Goal: Transaction & Acquisition: Obtain resource

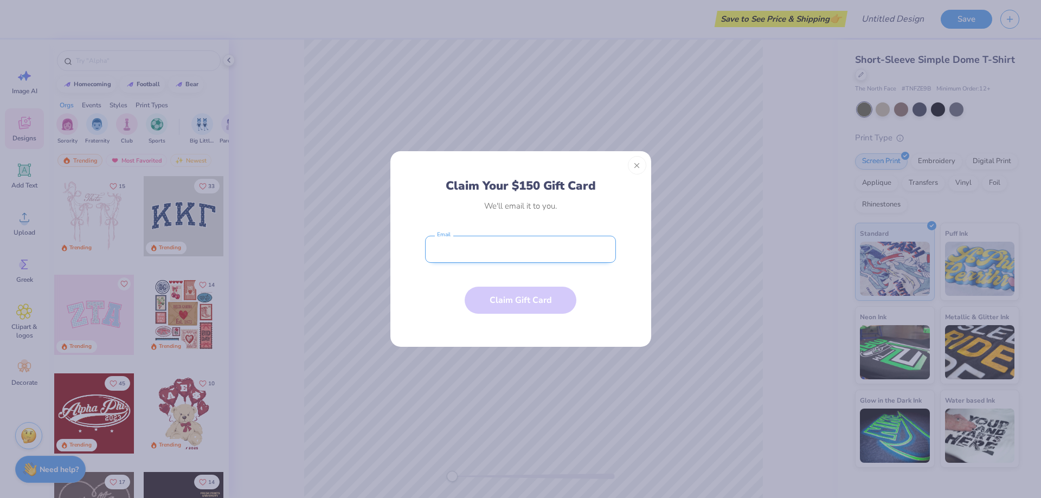
click at [555, 253] on input "email" at bounding box center [520, 249] width 191 height 27
type input "[PERSON_NAME][EMAIL_ADDRESS][PERSON_NAME][DOMAIN_NAME]"
click at [534, 297] on button "Claim Gift Card" at bounding box center [521, 297] width 112 height 27
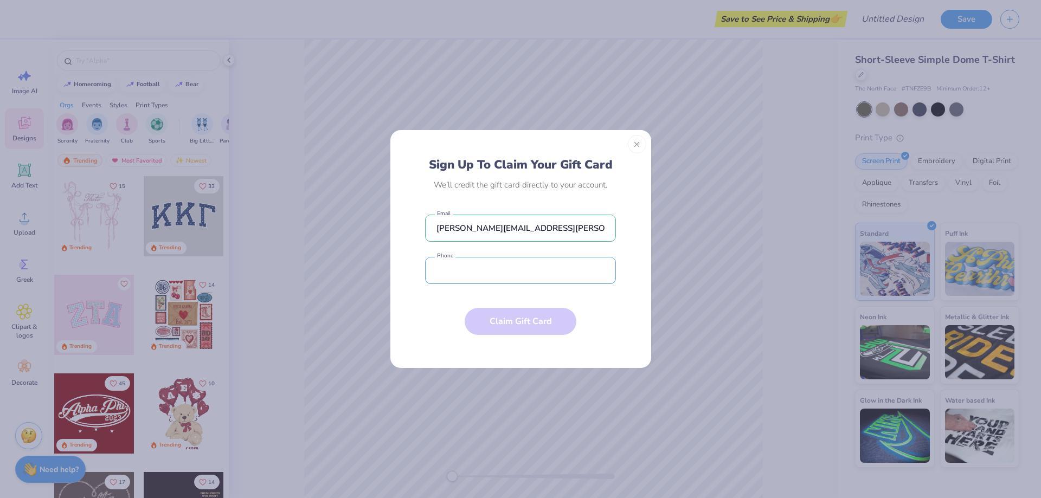
click at [493, 273] on input "tel" at bounding box center [520, 270] width 191 height 27
type input "[PHONE_NUMBER]"
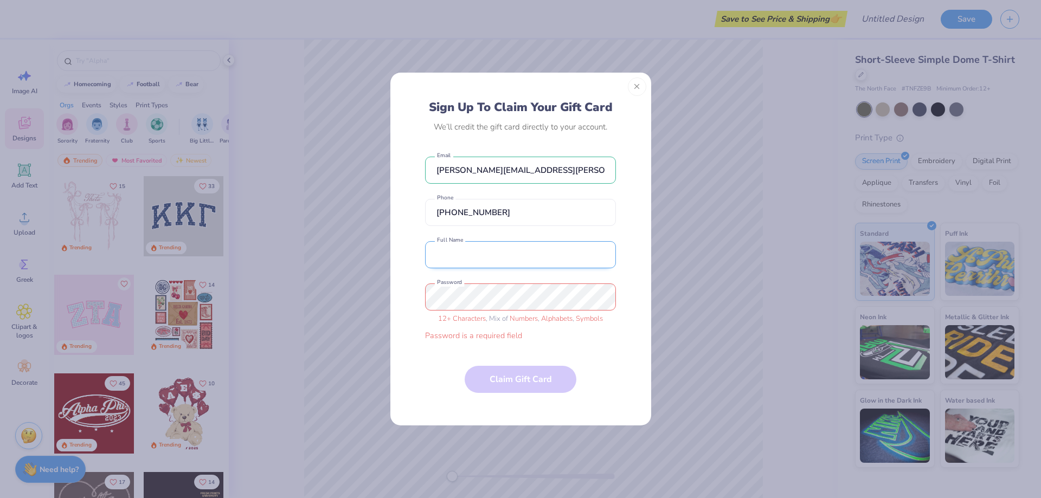
click at [510, 269] on div "[PERSON_NAME][EMAIL_ADDRESS][PERSON_NAME][DOMAIN_NAME] Email [PHONE_NUMBER] Pho…" at bounding box center [520, 246] width 191 height 190
click at [511, 260] on input "text" at bounding box center [520, 254] width 191 height 27
click at [533, 258] on input "text" at bounding box center [520, 254] width 191 height 27
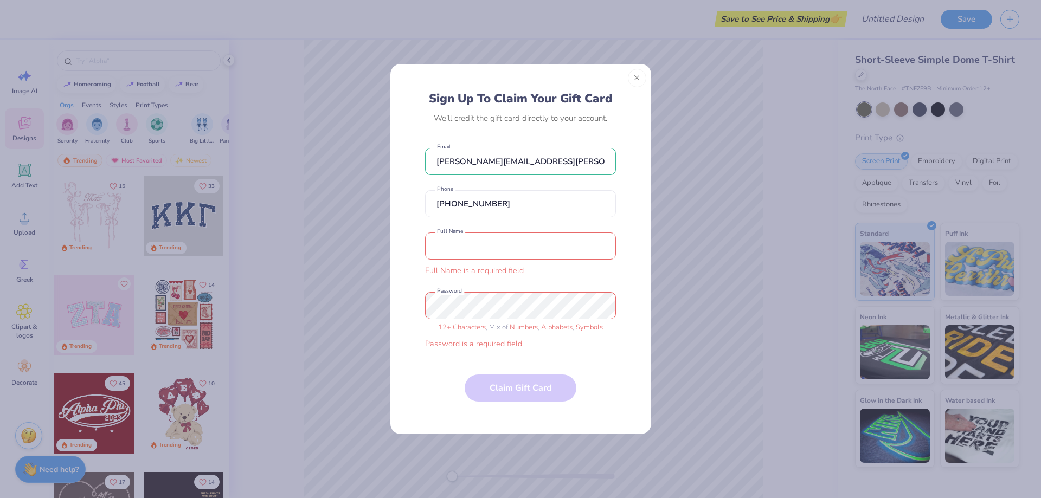
drag, startPoint x: 487, startPoint y: 234, endPoint x: 487, endPoint y: 242, distance: 8.7
click at [487, 237] on input "text" at bounding box center [520, 246] width 191 height 27
click at [487, 244] on input "text" at bounding box center [520, 246] width 191 height 27
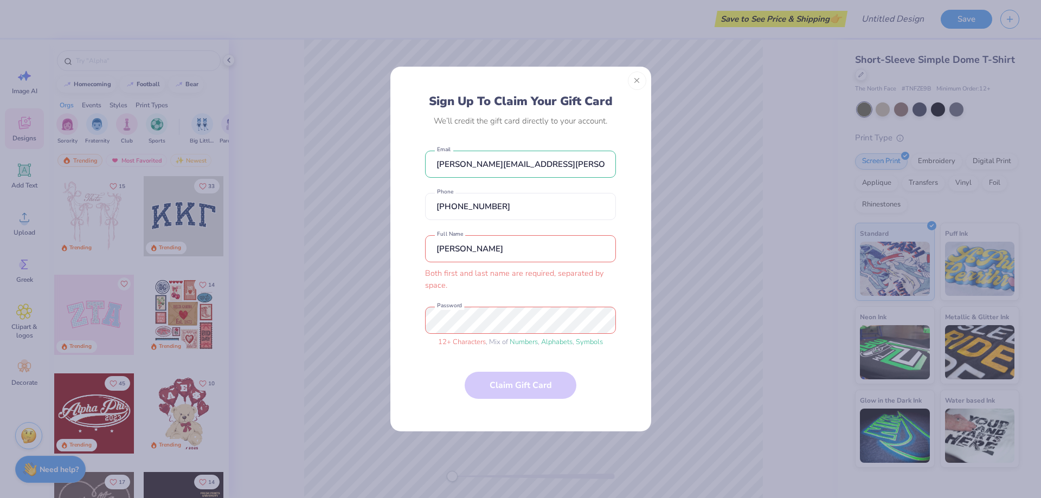
click at [485, 256] on input "[PERSON_NAME]" at bounding box center [520, 248] width 191 height 27
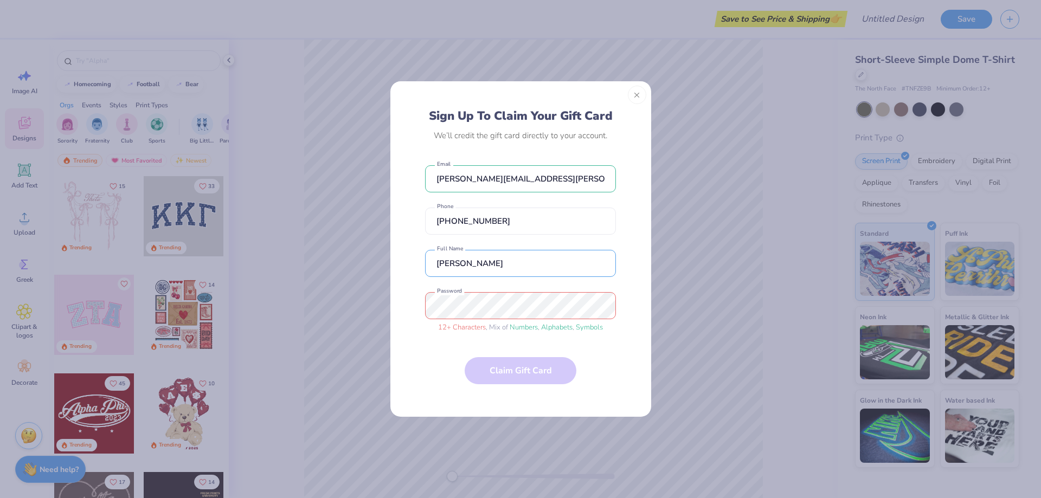
type input "[PERSON_NAME]"
click at [319, 280] on div "Sign Up To Claim Your Gift Card We’ll credit the gift card directly to your acc…" at bounding box center [520, 249] width 1041 height 498
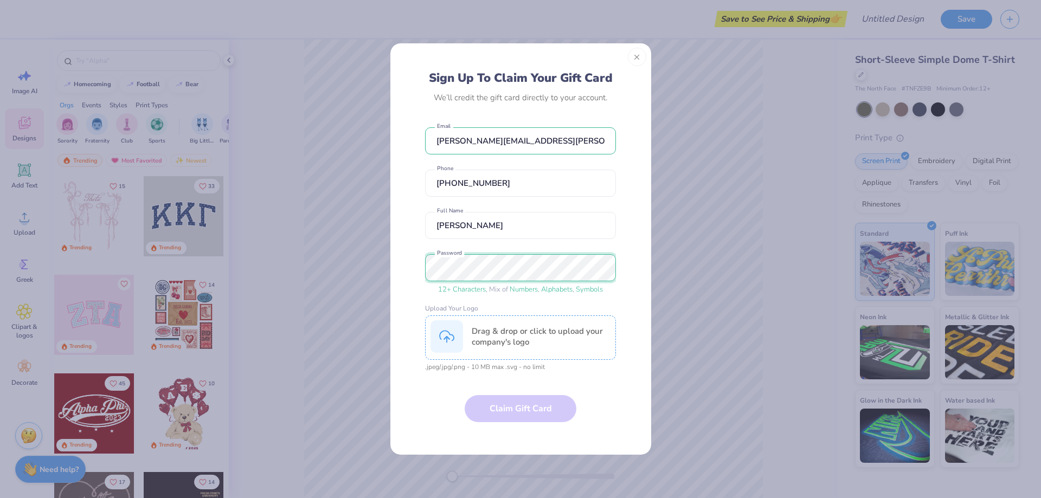
scroll to position [51, 0]
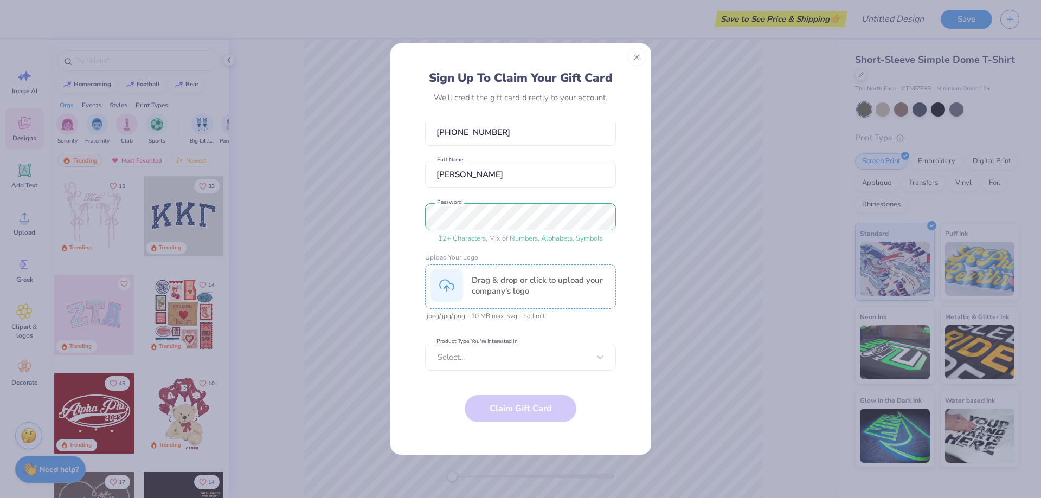
click at [523, 251] on div "[PERSON_NAME][EMAIL_ADDRESS][PERSON_NAME][DOMAIN_NAME] Email [PHONE_NUMBER] Pho…" at bounding box center [520, 246] width 191 height 249
click at [517, 351] on div "Select..." at bounding box center [514, 357] width 154 height 14
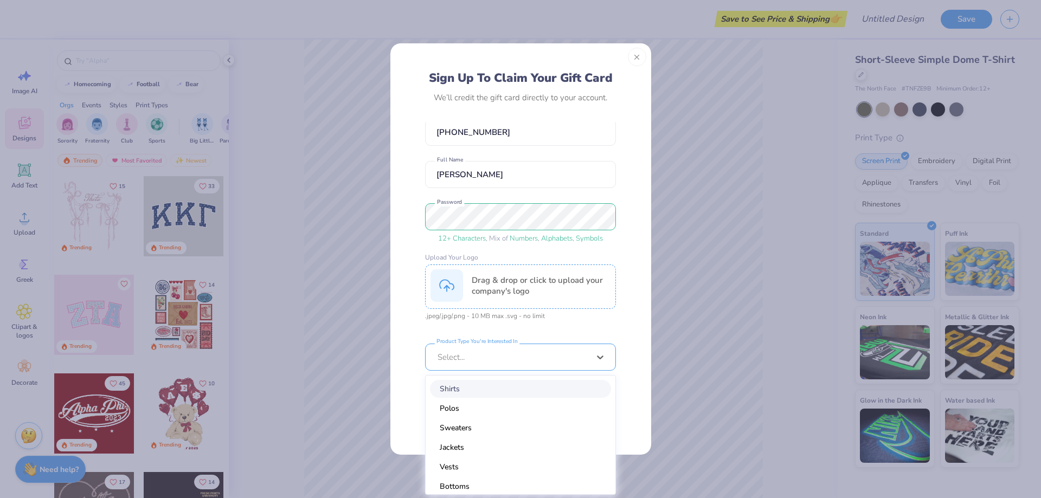
click at [511, 395] on div "Shirts" at bounding box center [520, 389] width 181 height 18
click at [517, 362] on div at bounding box center [514, 357] width 152 height 12
click at [473, 464] on div "Bags" at bounding box center [520, 462] width 181 height 18
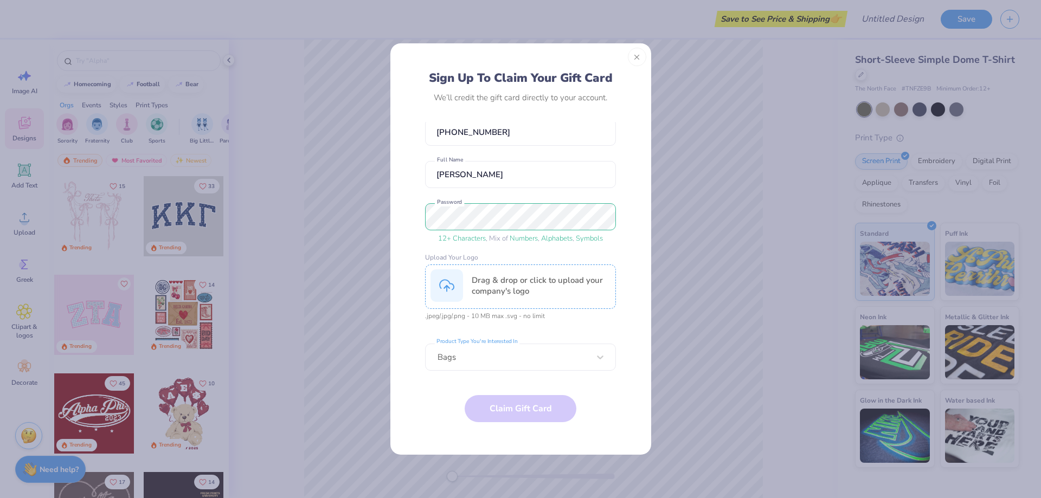
click at [516, 273] on div "Drag & drop or click to upload your company's logo" at bounding box center [520, 287] width 191 height 44
click at [474, 287] on icon "button" at bounding box center [476, 288] width 7 height 7
click at [492, 352] on div at bounding box center [514, 357] width 152 height 12
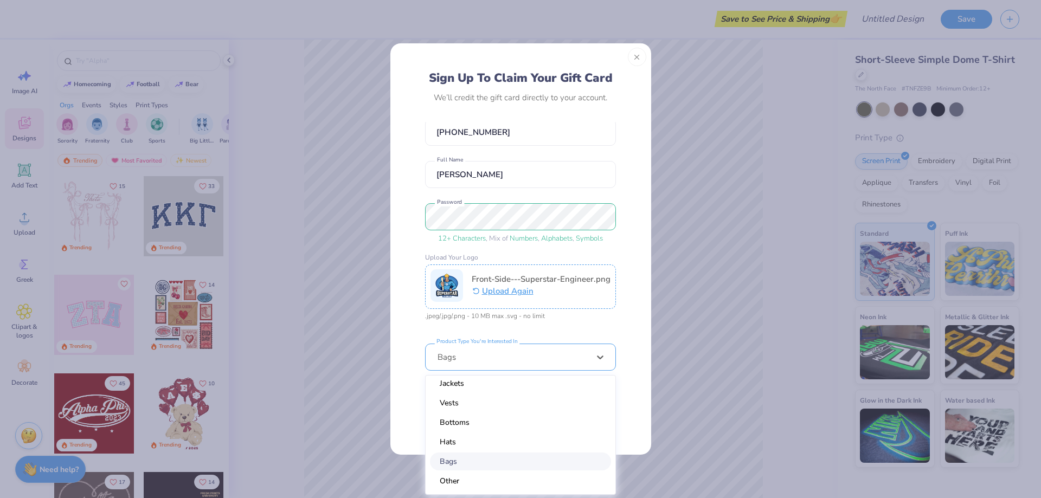
click at [488, 464] on div "Bags" at bounding box center [520, 462] width 181 height 18
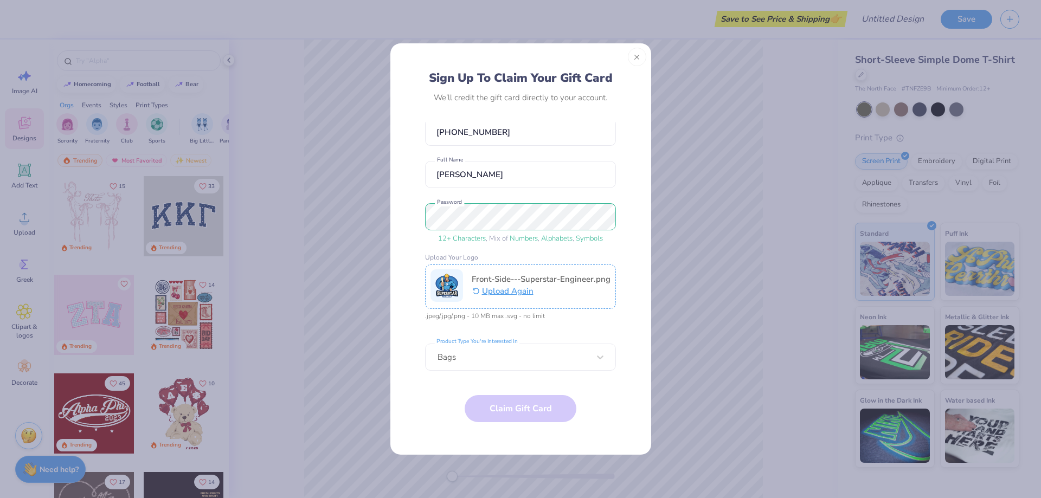
click at [422, 381] on div "Sign Up To Claim Your Gift Card We’ll credit the gift card directly to your acc…" at bounding box center [520, 256] width 236 height 373
click at [498, 413] on form "[PERSON_NAME][EMAIL_ADDRESS][PERSON_NAME][DOMAIN_NAME] Email [PHONE_NUMBER] Pho…" at bounding box center [520, 282] width 191 height 321
click at [532, 236] on span "Numbers" at bounding box center [524, 239] width 28 height 10
click at [538, 173] on input "[PERSON_NAME]" at bounding box center [520, 174] width 191 height 27
click at [541, 129] on input "[PHONE_NUMBER]" at bounding box center [520, 132] width 191 height 27
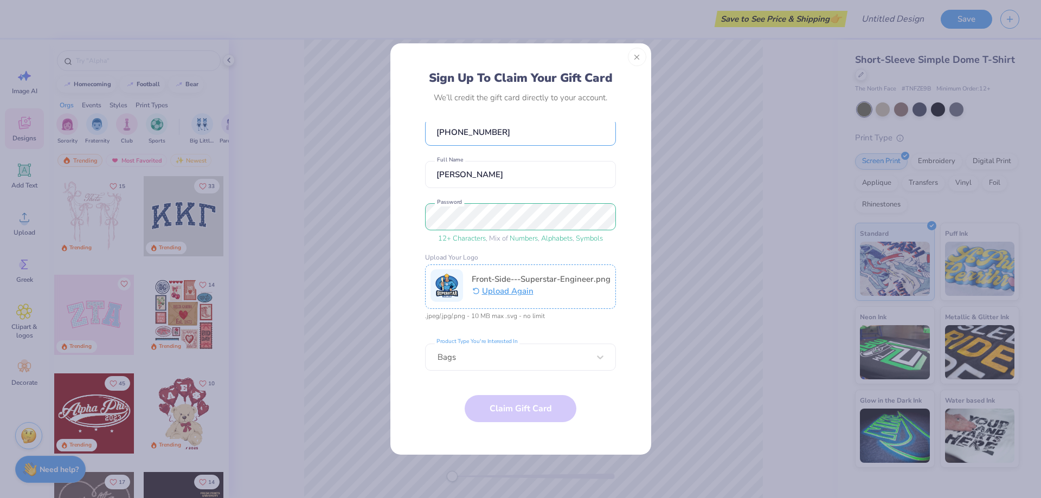
scroll to position [93, 0]
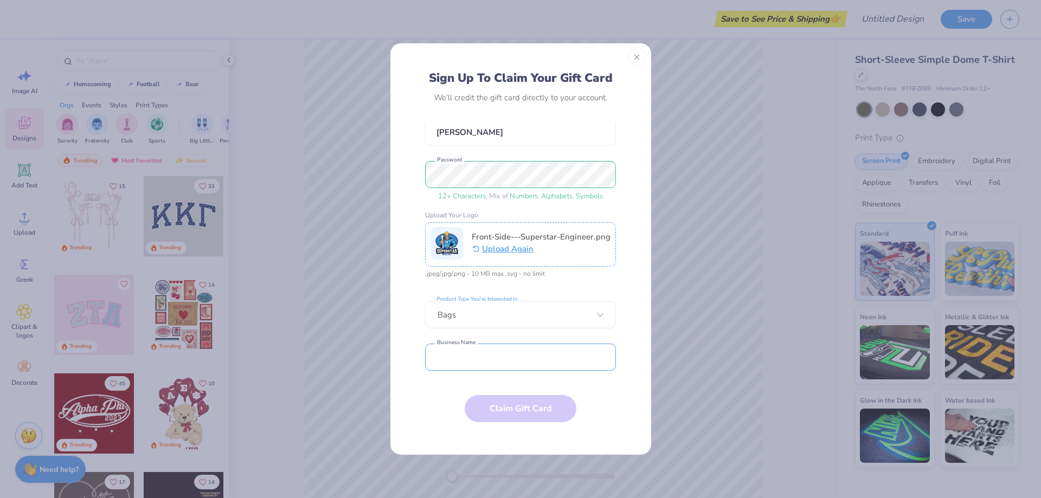
click at [508, 357] on input "text" at bounding box center [520, 357] width 191 height 27
type input "C"
type input "NA"
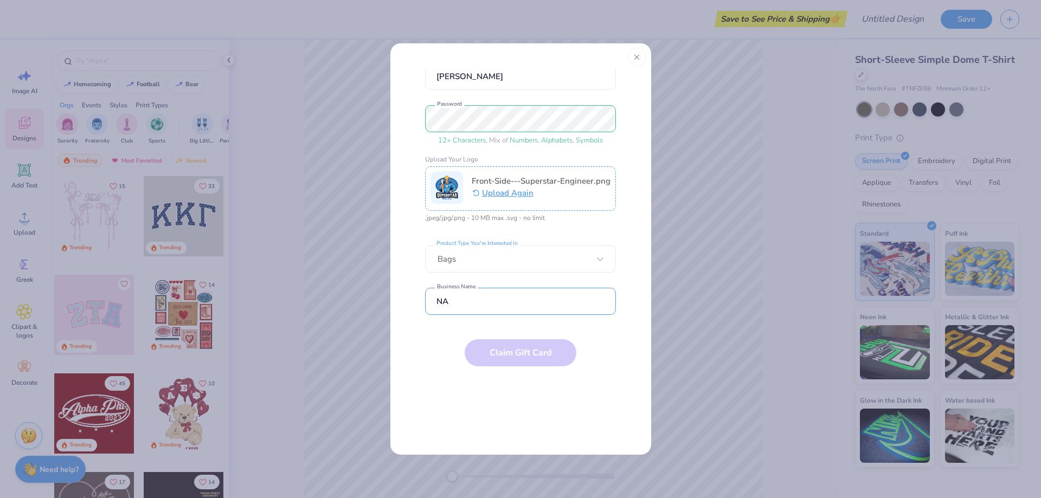
click at [591, 300] on input "NA" at bounding box center [520, 301] width 191 height 27
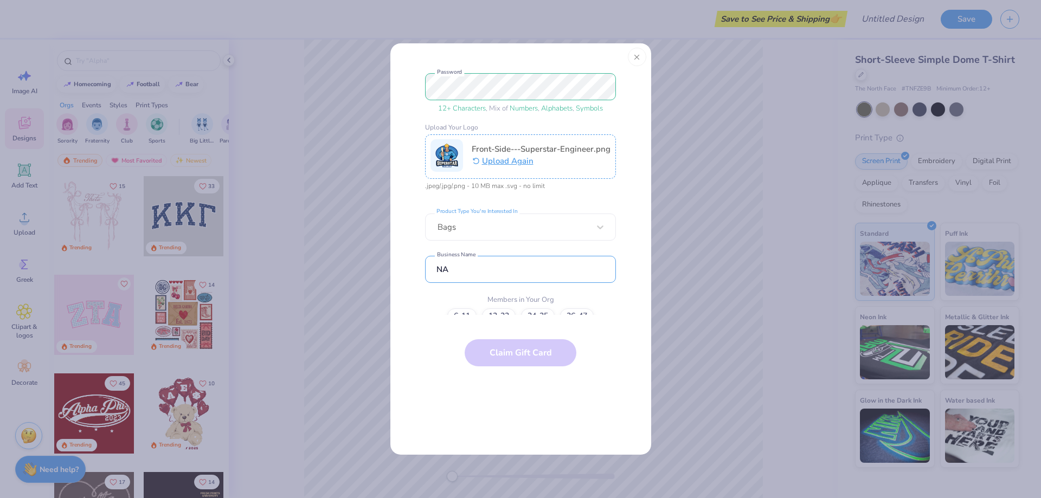
scroll to position [154, 0]
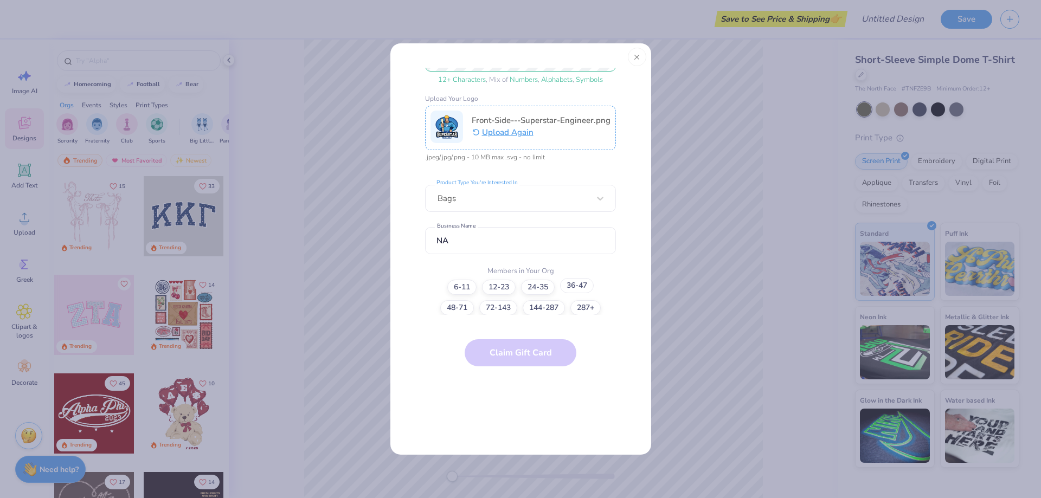
click at [583, 288] on label "36-47" at bounding box center [577, 285] width 34 height 15
click at [524, 448] on input "36-47" at bounding box center [520, 451] width 7 height 7
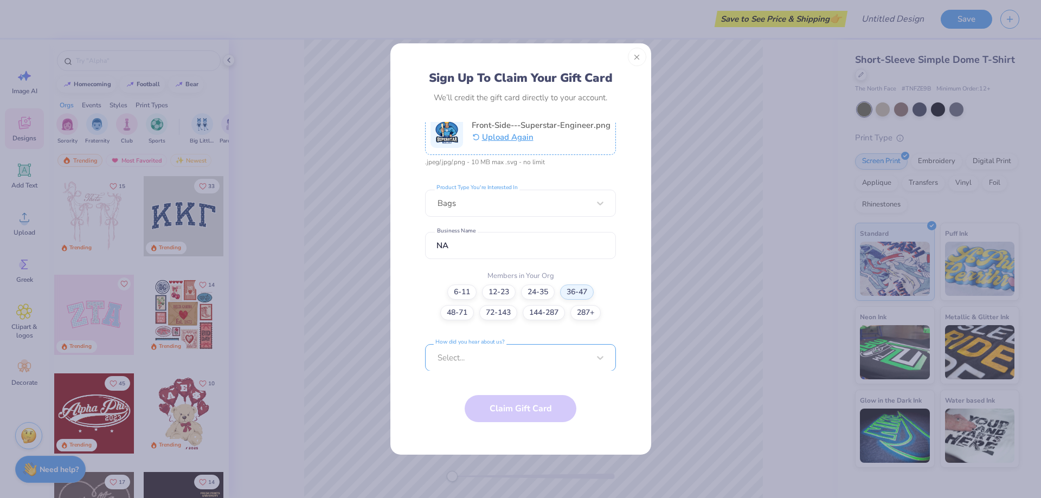
scroll to position [377, 0]
click at [528, 363] on div "Select..." at bounding box center [520, 357] width 191 height 27
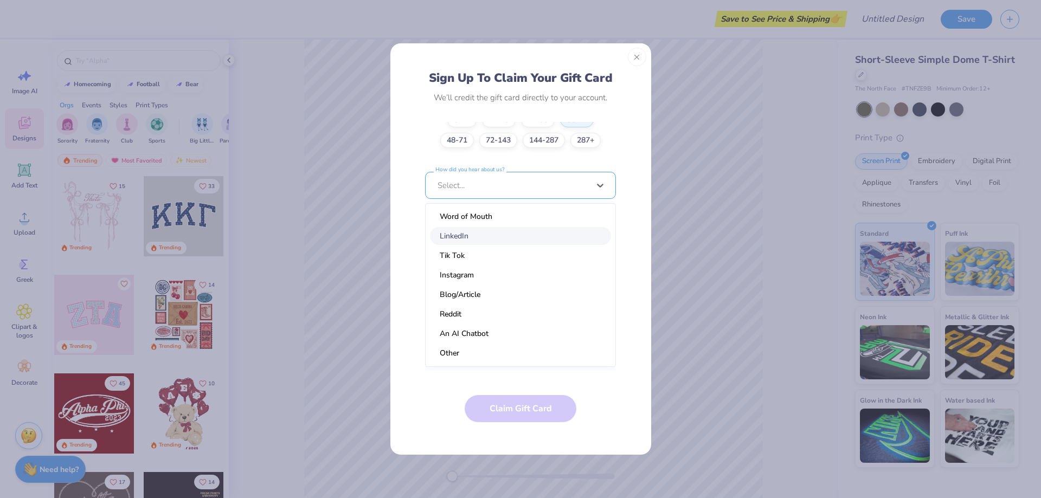
scroll to position [0, 0]
click at [527, 230] on div "Google Search" at bounding box center [520, 237] width 181 height 18
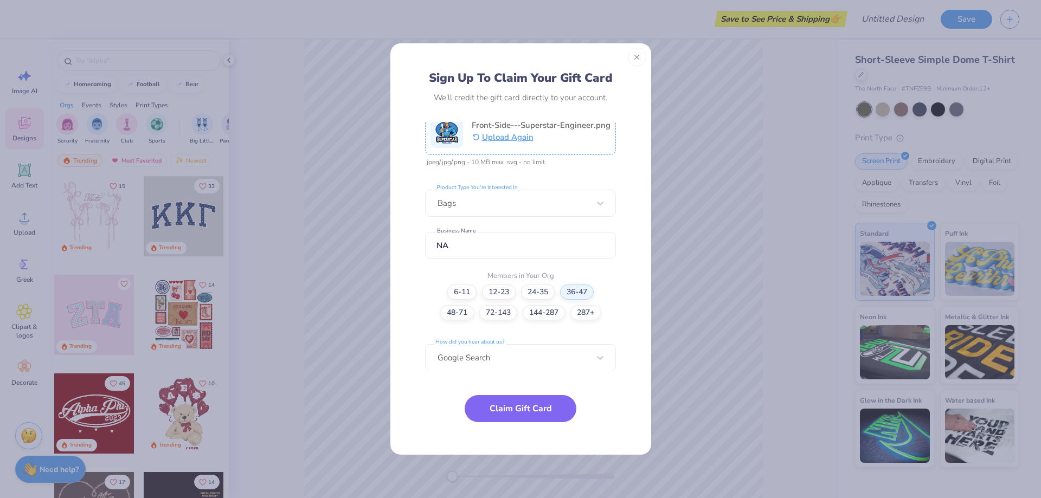
click at [420, 318] on div "Sign Up To Claim Your Gift Card We’ll credit the gift card directly to your acc…" at bounding box center [520, 256] width 236 height 373
click at [504, 361] on div "Google Search" at bounding box center [520, 357] width 191 height 27
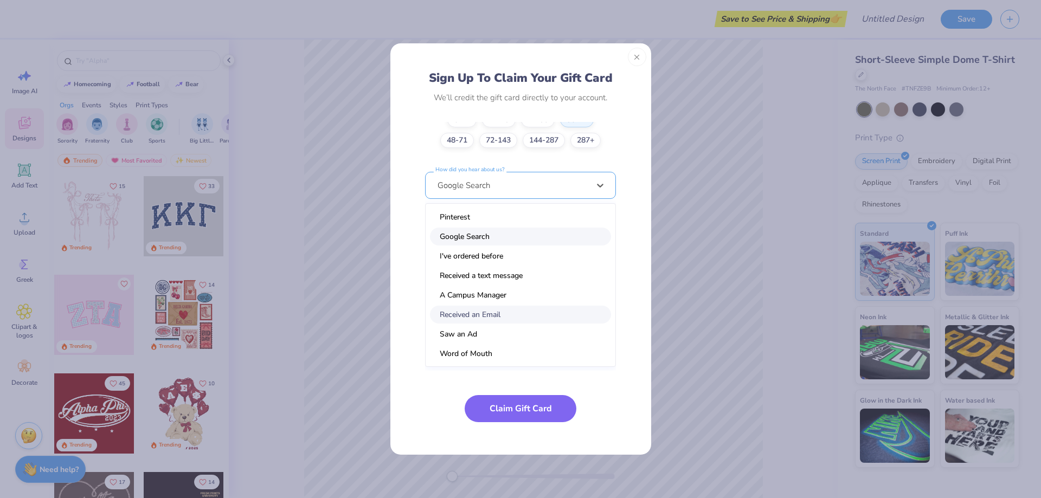
click at [525, 312] on div "Received an Email" at bounding box center [520, 315] width 181 height 18
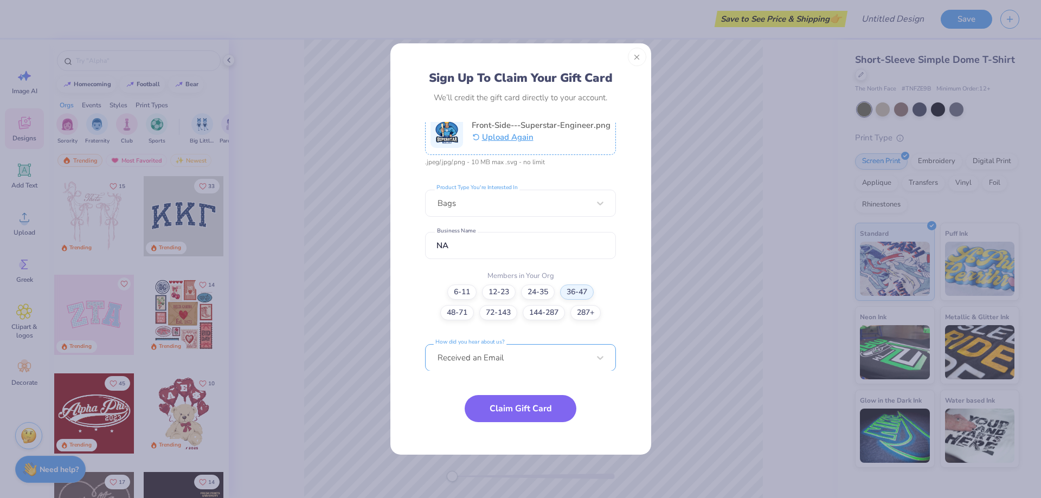
scroll to position [205, 0]
click at [418, 323] on div "Sign Up To Claim Your Gift Card We’ll credit the gift card directly to your acc…" at bounding box center [520, 256] width 236 height 373
click at [624, 310] on div "Sign Up To Claim Your Gift Card We’ll credit the gift card directly to your acc…" at bounding box center [520, 256] width 236 height 373
click at [521, 409] on button "Claim Gift Card" at bounding box center [521, 406] width 112 height 27
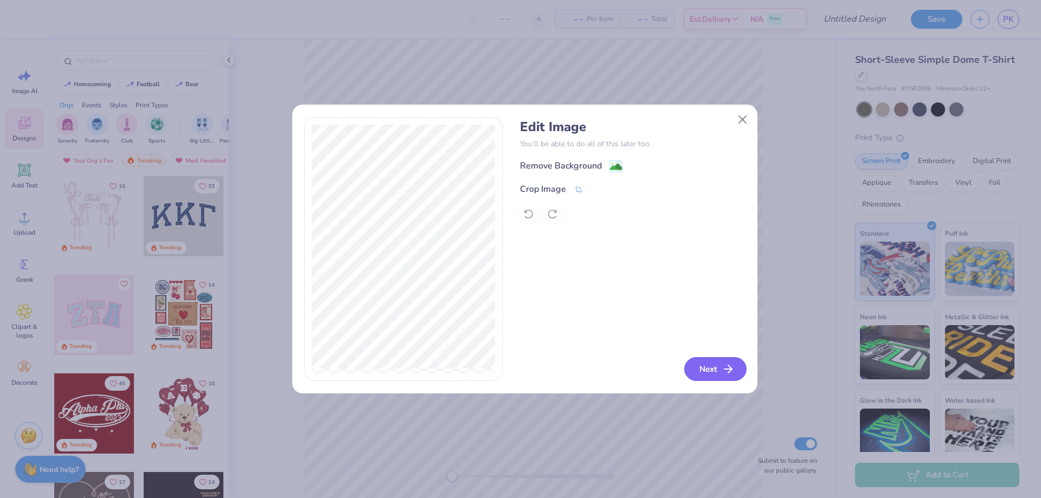
click at [709, 364] on button "Next" at bounding box center [715, 369] width 62 height 24
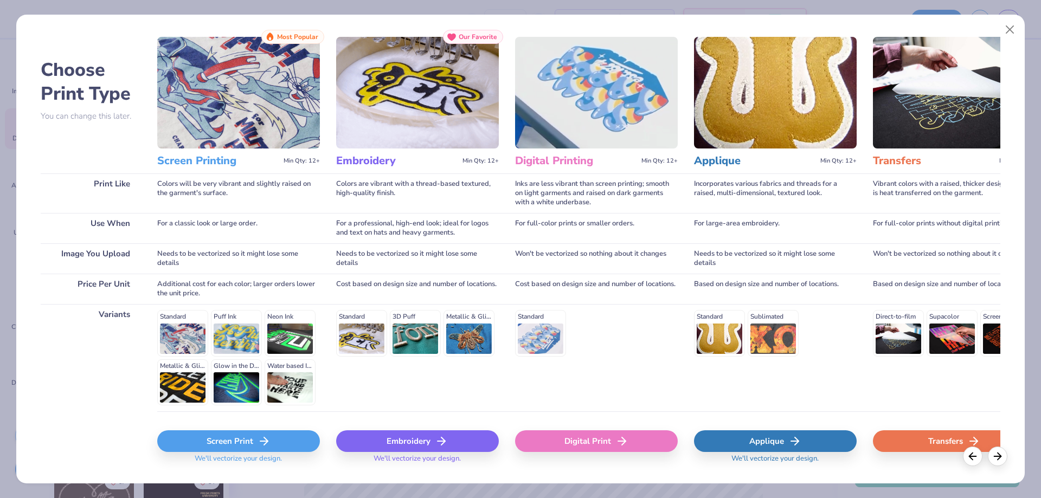
scroll to position [42, 0]
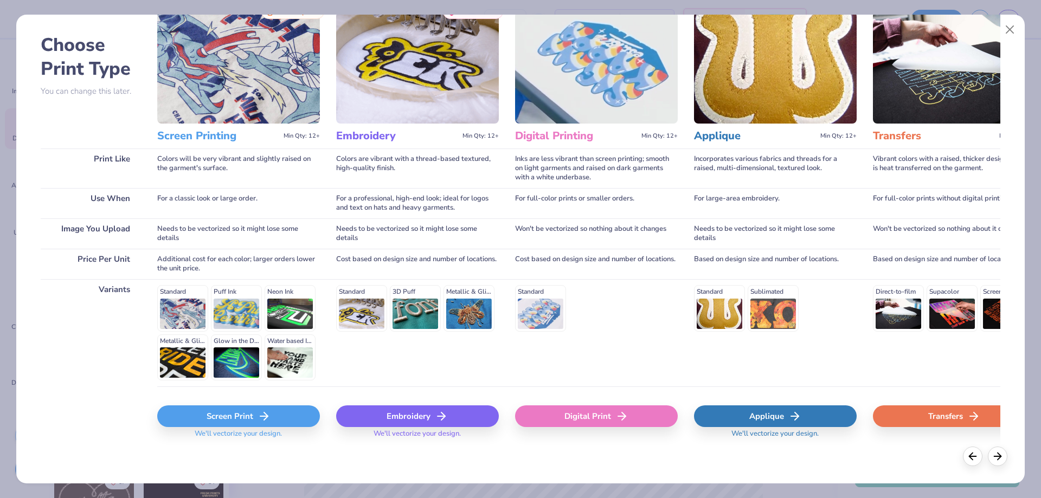
click at [603, 420] on div "Digital Print" at bounding box center [596, 417] width 163 height 22
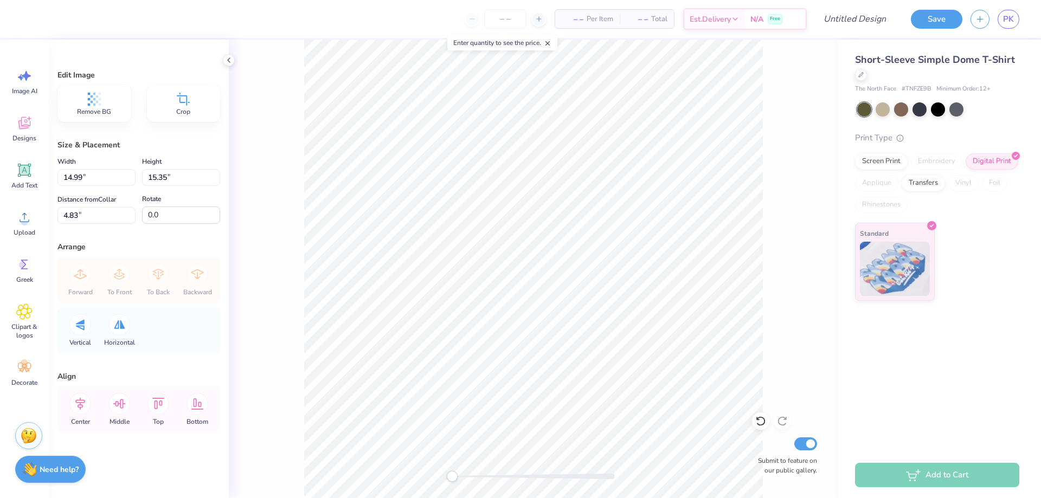
click at [920, 88] on span "# TNFZE9B" at bounding box center [916, 89] width 29 height 9
copy span "TNFZE9B"
click at [925, 27] on div "Save" at bounding box center [937, 19] width 52 height 19
drag, startPoint x: 987, startPoint y: 247, endPoint x: 959, endPoint y: 223, distance: 37.0
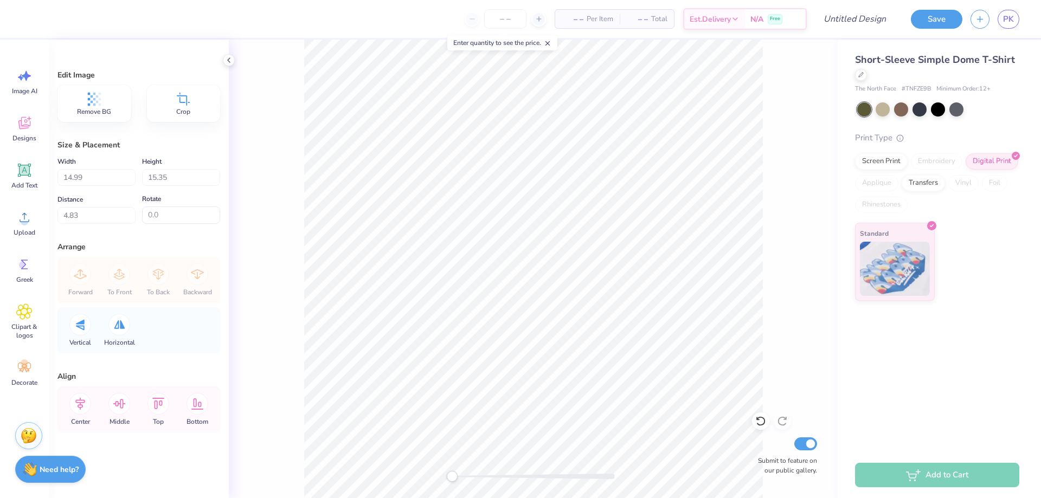
click at [987, 247] on div "Standard" at bounding box center [937, 262] width 164 height 78
click at [880, 114] on div at bounding box center [883, 108] width 14 height 14
click at [940, 17] on button "Save" at bounding box center [937, 17] width 52 height 19
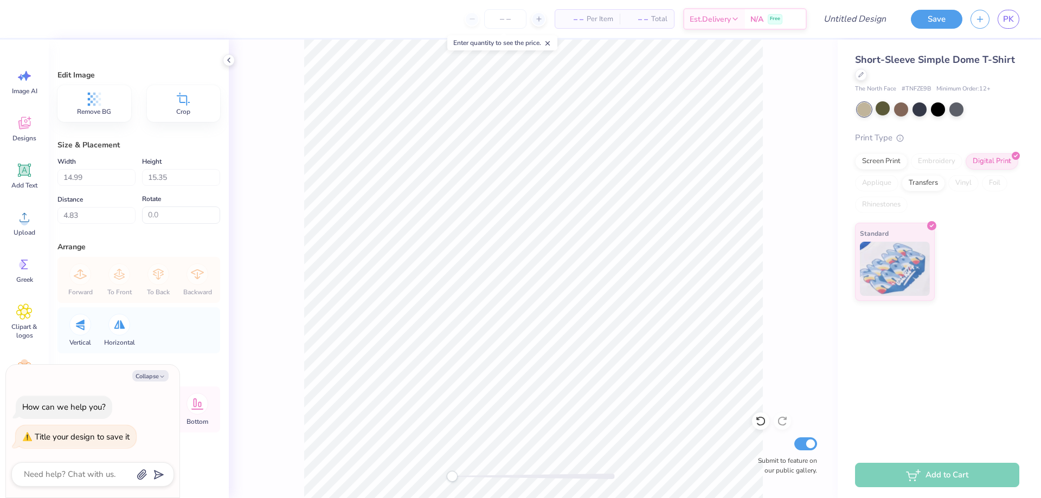
type textarea "x"
click at [598, 25] on div "– – Per Item" at bounding box center [587, 19] width 65 height 18
click at [540, 21] on icon at bounding box center [539, 19] width 8 height 8
type input "12"
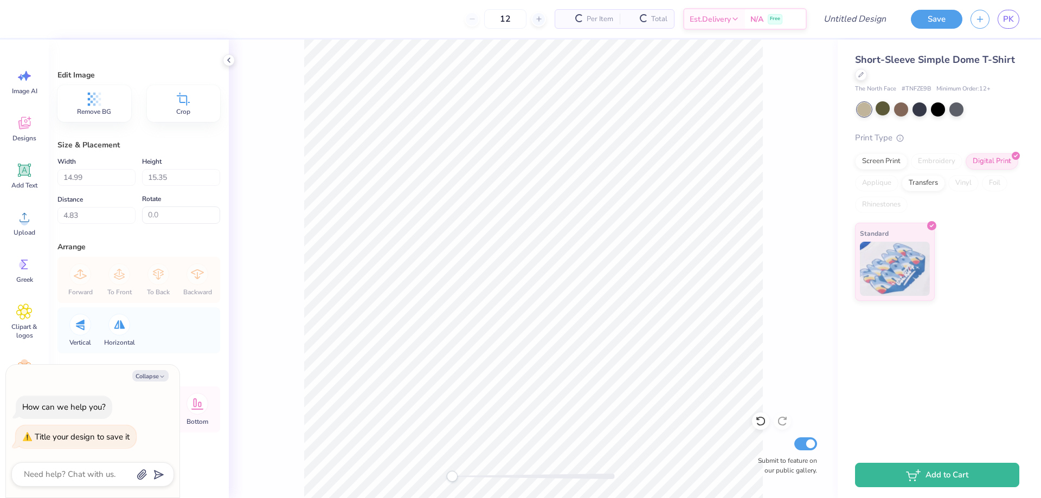
type textarea "x"
click at [754, 22] on span "[DATE] - [DATE]" at bounding box center [752, 20] width 59 height 11
click at [458, 20] on div "12" at bounding box center [469, 19] width 81 height 20
drag, startPoint x: 460, startPoint y: 16, endPoint x: 488, endPoint y: 17, distance: 28.2
click at [464, 16] on div "12" at bounding box center [469, 19] width 81 height 20
